Goal: Task Accomplishment & Management: Manage account settings

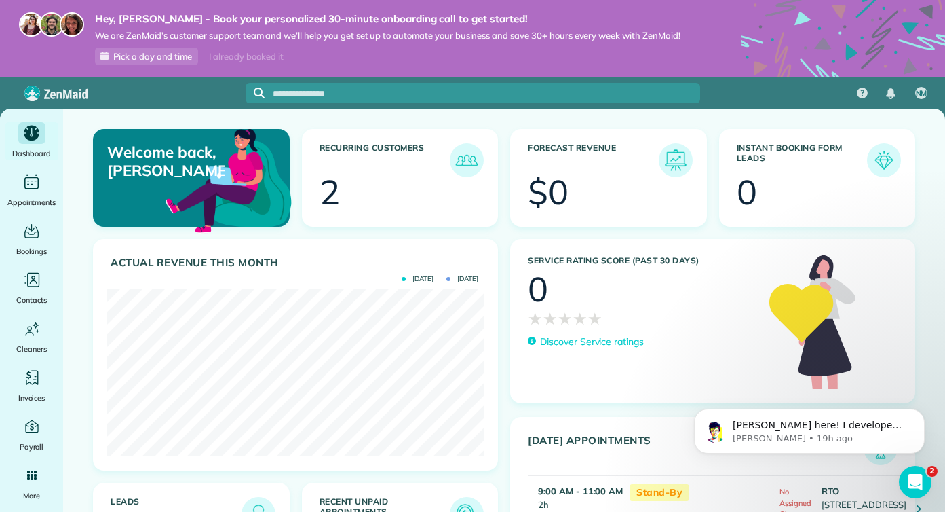
scroll to position [167, 377]
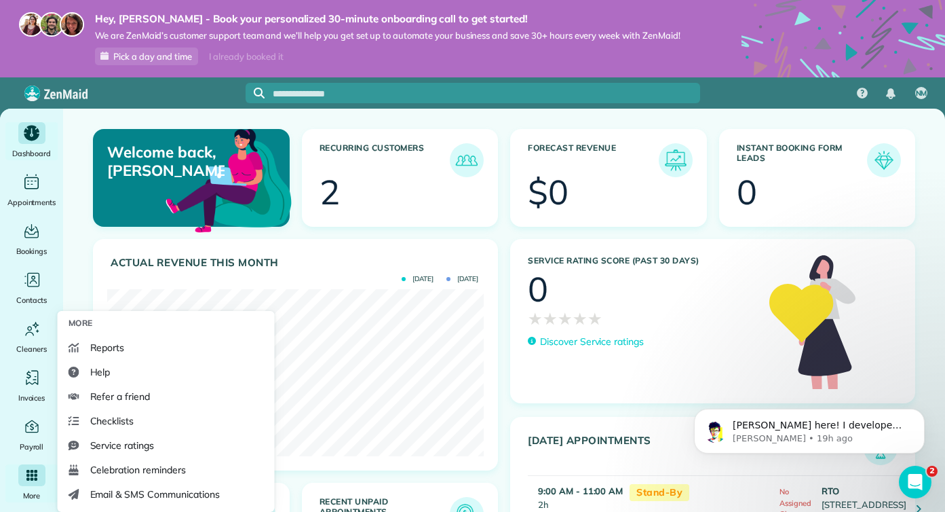
click at [36, 471] on icon "Main" at bounding box center [31, 475] width 11 height 11
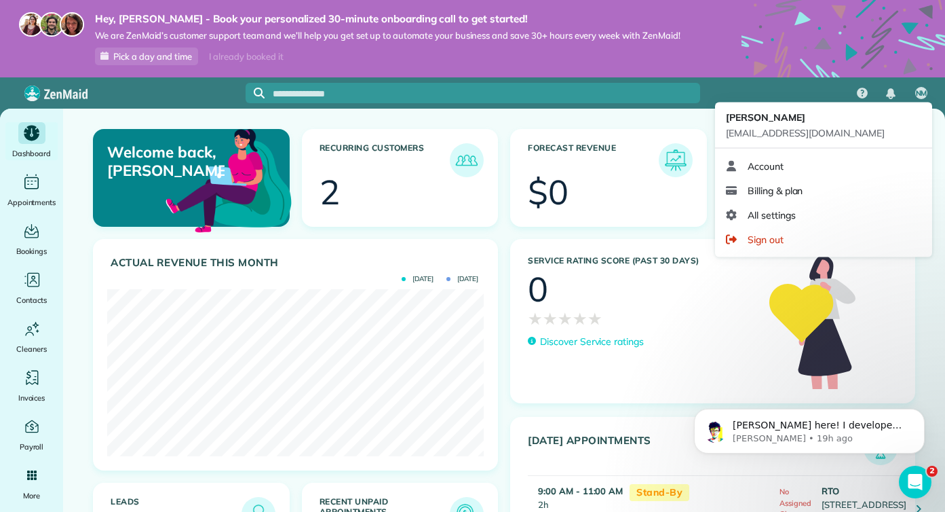
click at [924, 95] on span "NM" at bounding box center [922, 93] width 12 height 11
click at [789, 190] on span "Billing & plan" at bounding box center [775, 191] width 55 height 14
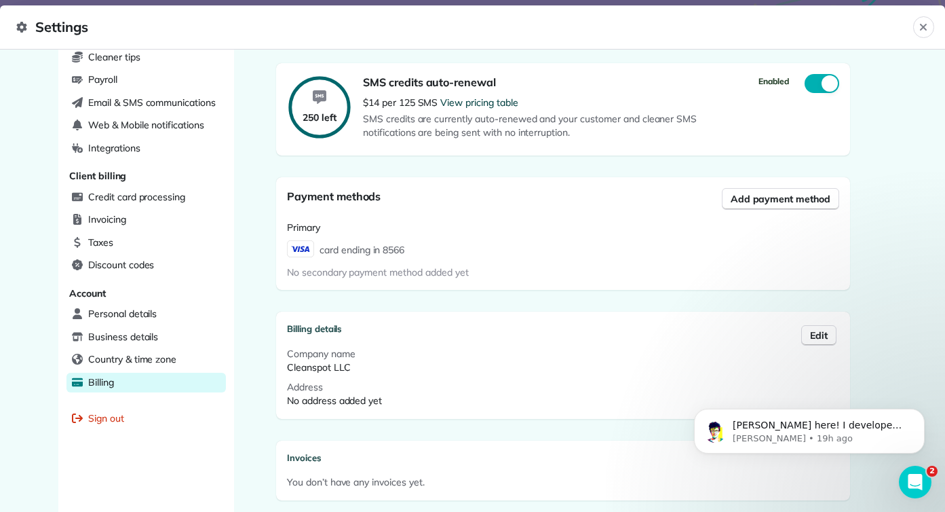
scroll to position [487, 0]
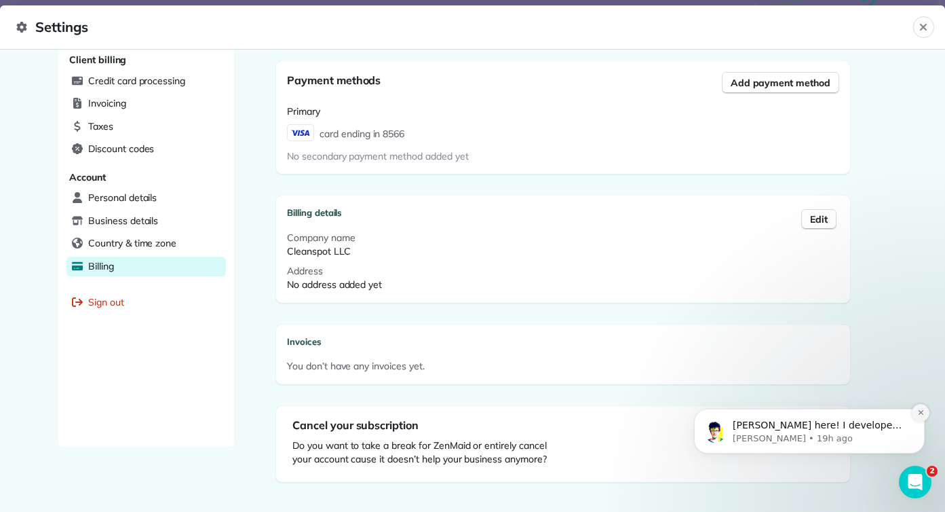
click at [913, 411] on button "Dismiss notification" at bounding box center [921, 413] width 18 height 18
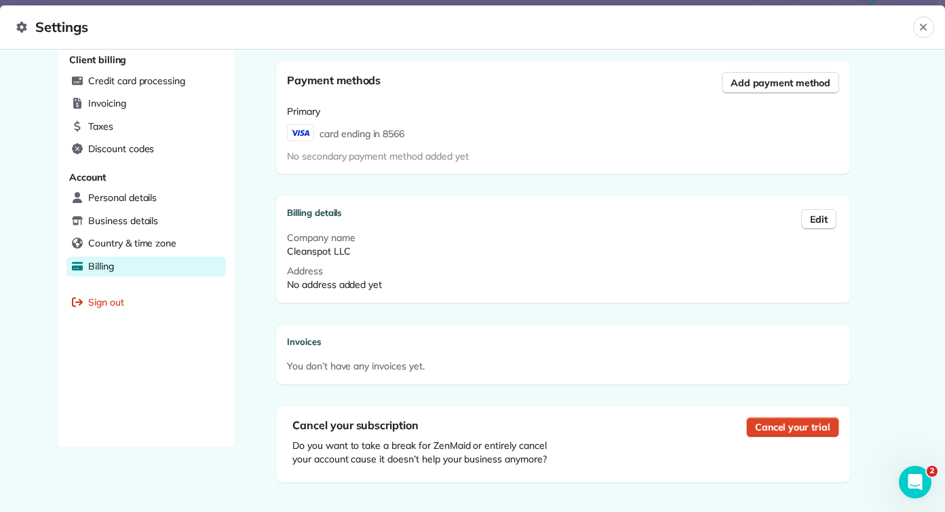
click at [787, 420] on span "Cancel your trial" at bounding box center [792, 427] width 75 height 14
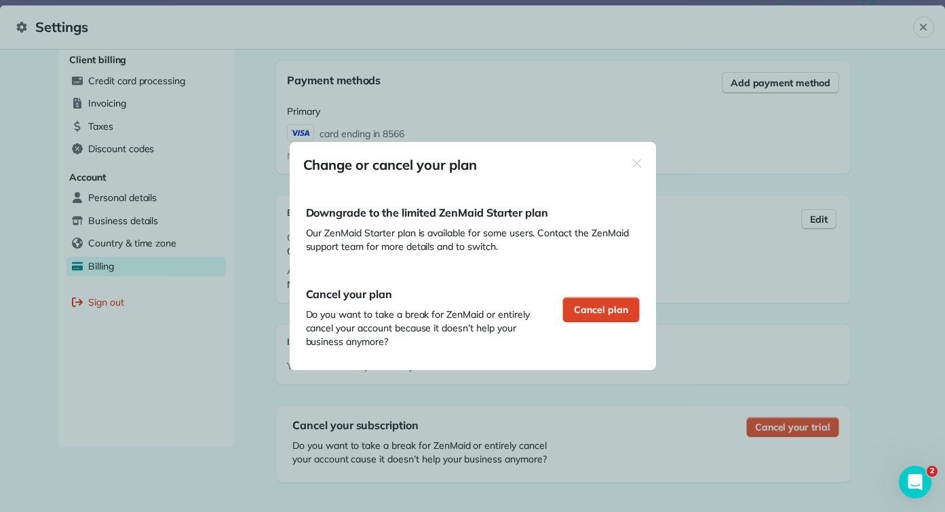
click at [602, 315] on span "Cancel plan" at bounding box center [601, 310] width 54 height 14
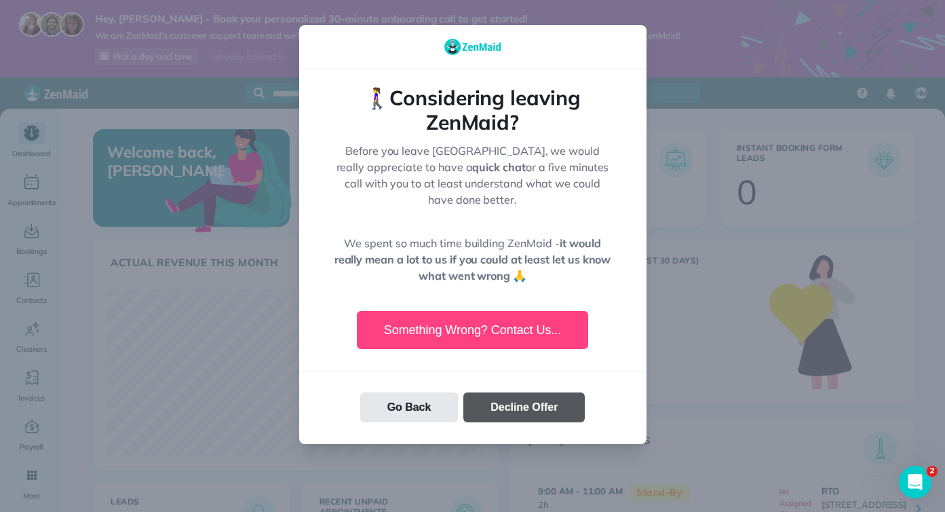
click at [538, 398] on button "Decline Offer" at bounding box center [523, 407] width 121 height 30
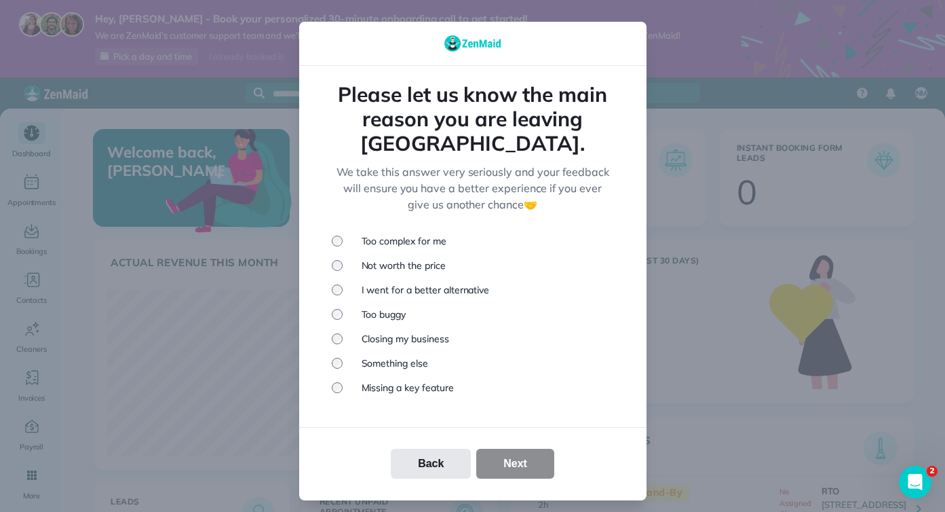
click at [414, 259] on li "Not worth the price" at bounding box center [473, 266] width 282 height 14
click at [530, 449] on button "Next" at bounding box center [515, 464] width 78 height 30
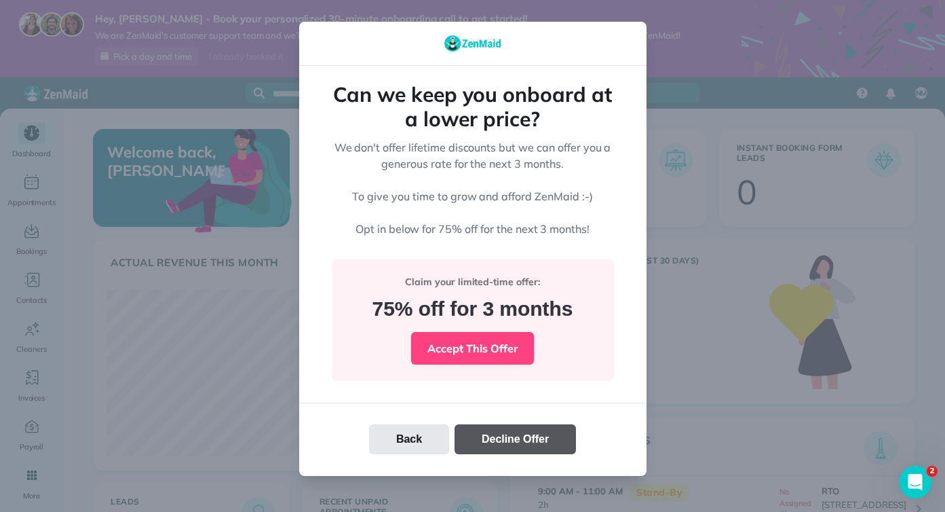
click at [524, 445] on button "Decline Offer" at bounding box center [515, 439] width 121 height 30
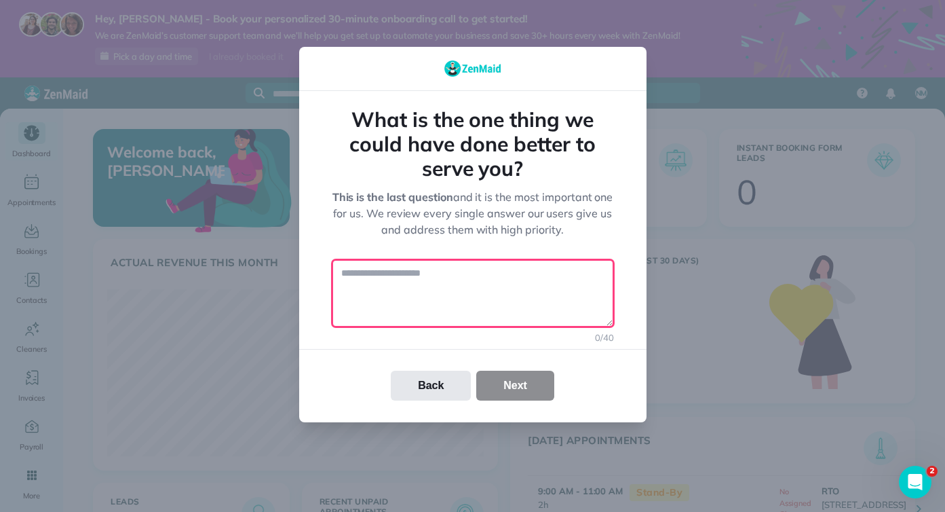
click at [493, 295] on textarea at bounding box center [473, 293] width 282 height 68
type textarea "**********"
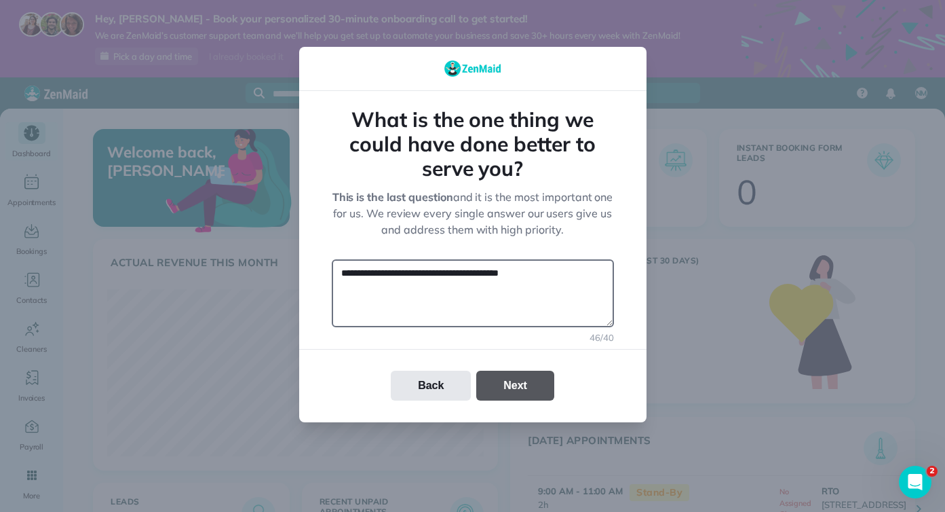
click at [544, 395] on button "Next" at bounding box center [515, 386] width 78 height 30
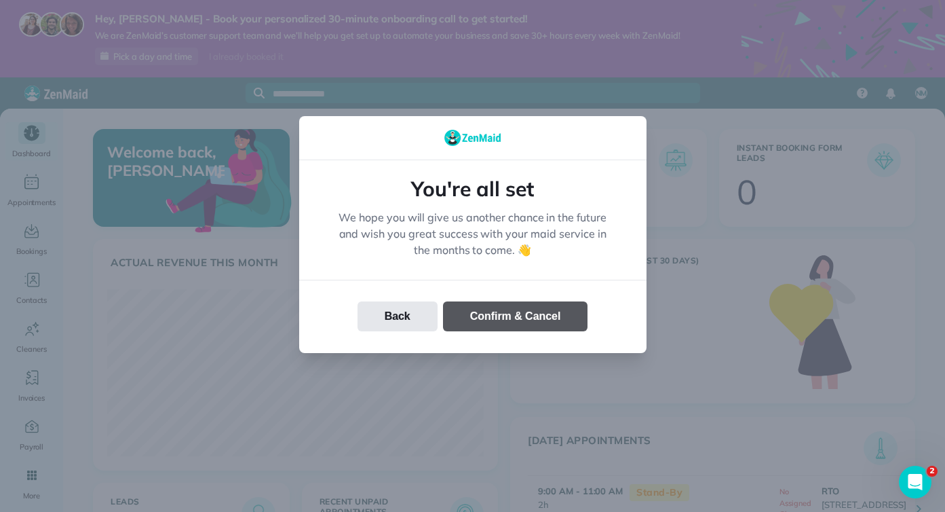
click at [512, 316] on button "Confirm & Cancel" at bounding box center [515, 316] width 145 height 30
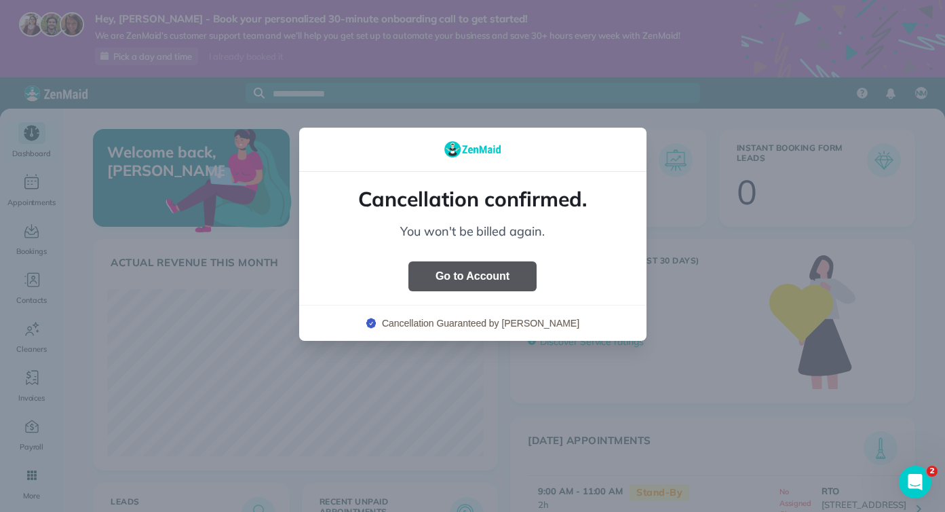
click at [514, 279] on button "Go to Account" at bounding box center [473, 276] width 128 height 30
